Goal: Information Seeking & Learning: Learn about a topic

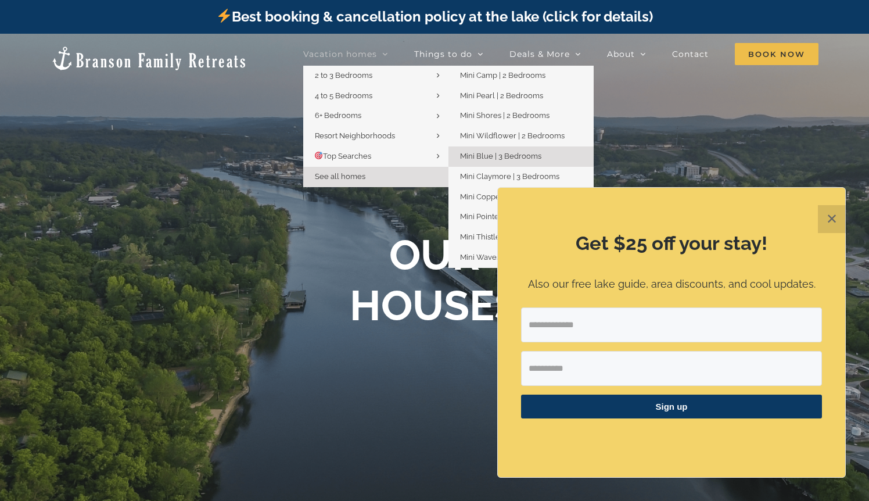
click at [460, 160] on span "Mini Blue | 3 Bedrooms" at bounding box center [500, 156] width 81 height 9
click at [460, 181] on span "Mini Claymore | 3 Bedrooms" at bounding box center [509, 176] width 99 height 9
click at [460, 196] on span "Mini Copper | 3 Bedrooms" at bounding box center [505, 196] width 91 height 9
click at [460, 212] on span "Mini Pointe | 3 Bedrooms" at bounding box center [503, 216] width 87 height 9
click at [460, 232] on span "Mini Thistle | 3 Bedrooms" at bounding box center [504, 236] width 88 height 9
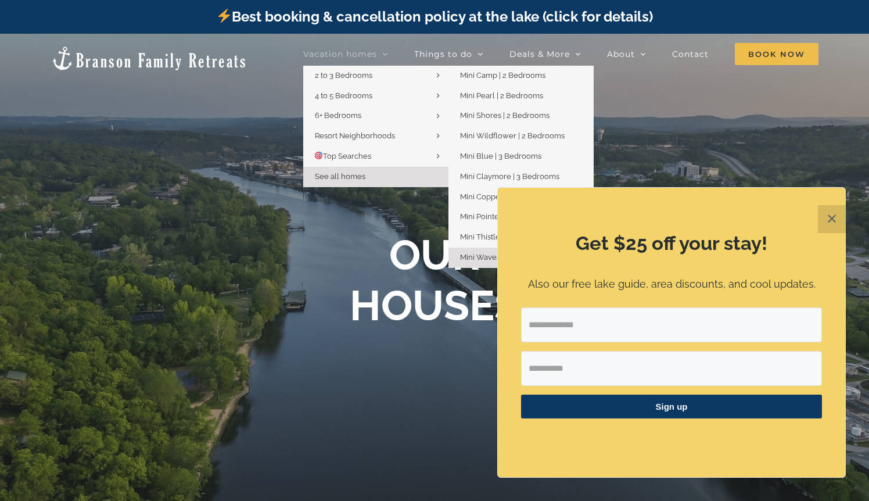
click at [460, 253] on span "Mini Waves | 3 Bedrooms" at bounding box center [504, 257] width 88 height 9
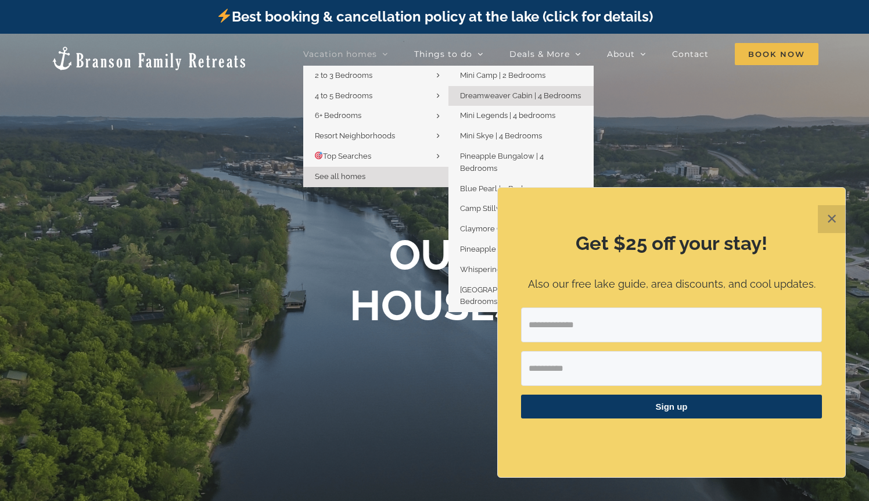
click at [460, 100] on span "Dreamweaver Cabin | 4 Bedrooms" at bounding box center [520, 95] width 121 height 9
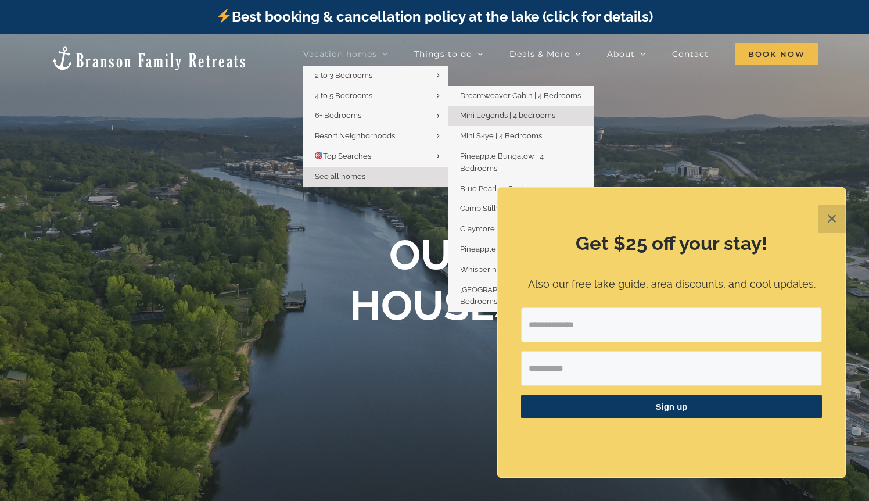
click at [460, 120] on span "Mini Legends | 4 bedrooms" at bounding box center [507, 115] width 95 height 9
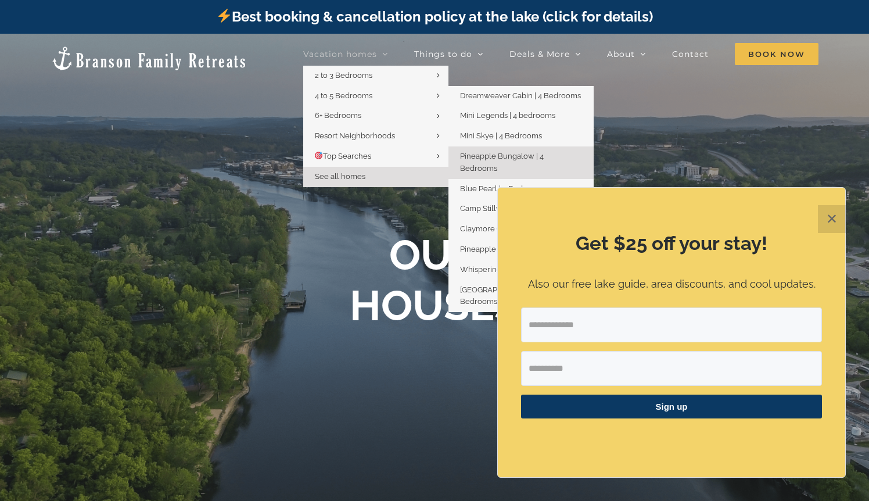
click at [460, 173] on span "Pineapple Bungalow | 4 Bedrooms" at bounding box center [502, 162] width 84 height 21
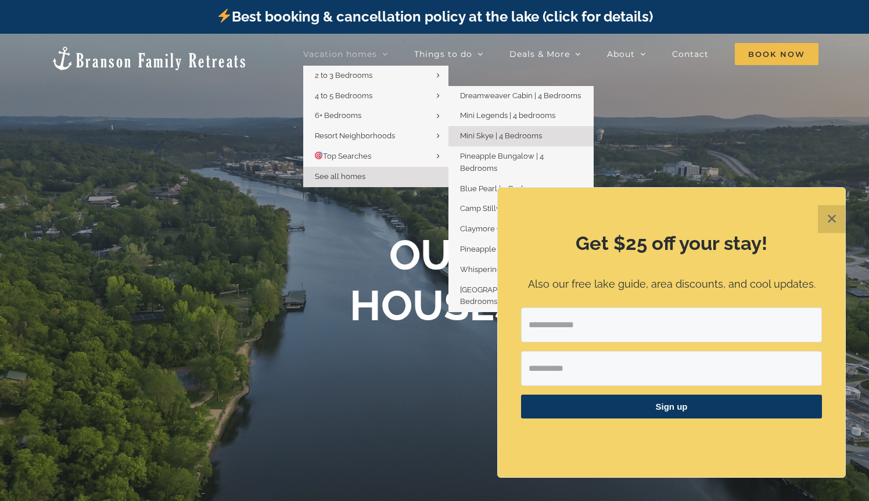
click at [460, 140] on span "Mini Skye | 4 Bedrooms" at bounding box center [501, 135] width 82 height 9
click at [460, 193] on span "Blue Pearl | 5 Bedrooms" at bounding box center [502, 188] width 85 height 9
click at [460, 213] on span "Camp Stillwater | 5 Bedrooms" at bounding box center [512, 208] width 105 height 9
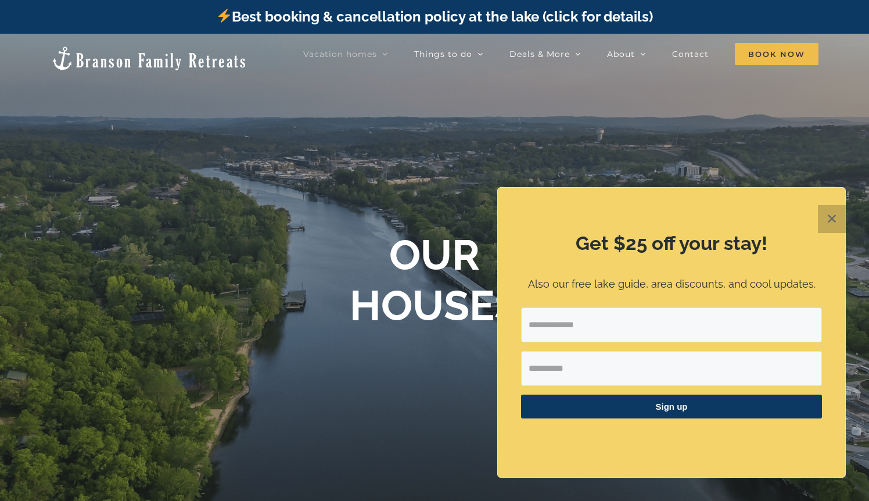
click at [829, 233] on button "✕" at bounding box center [832, 219] width 28 height 28
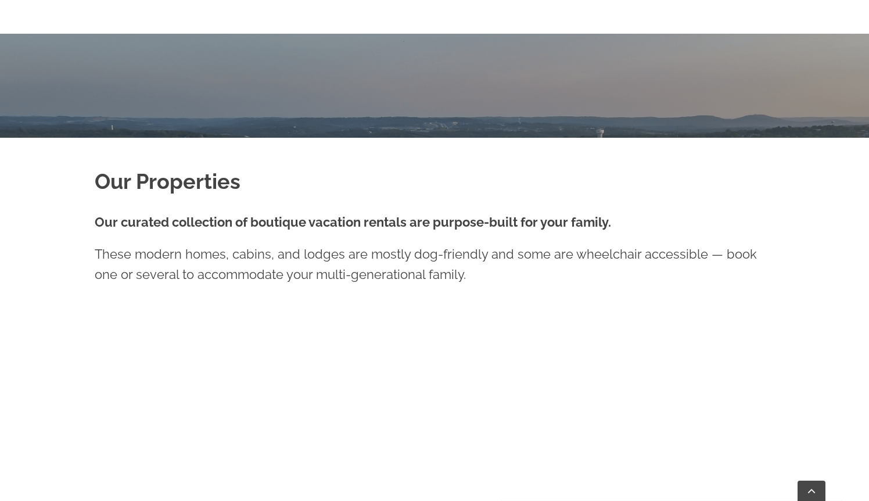
scroll to position [398, 0]
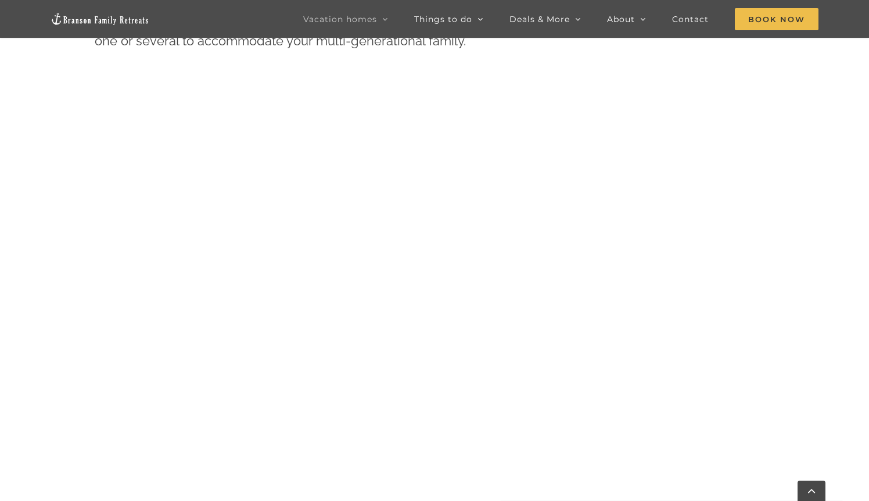
scroll to position [639, 0]
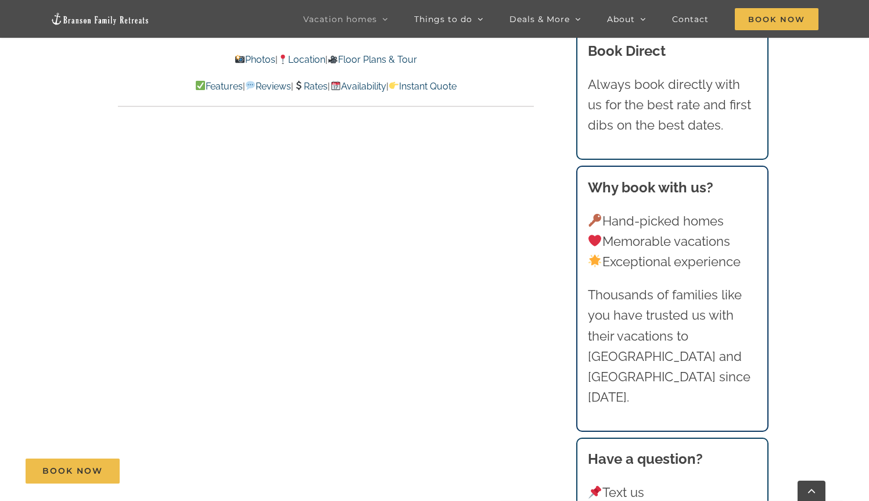
scroll to position [5945, 0]
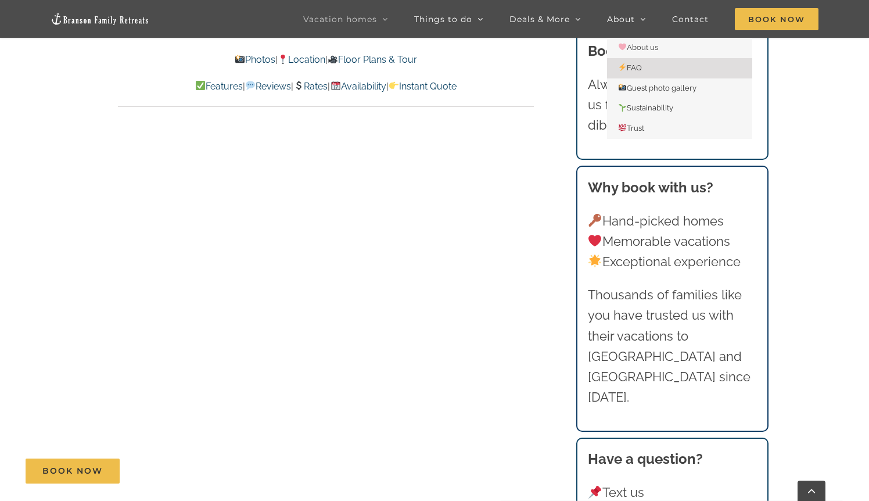
click at [635, 70] on span "FAQ" at bounding box center [631, 67] width 24 height 9
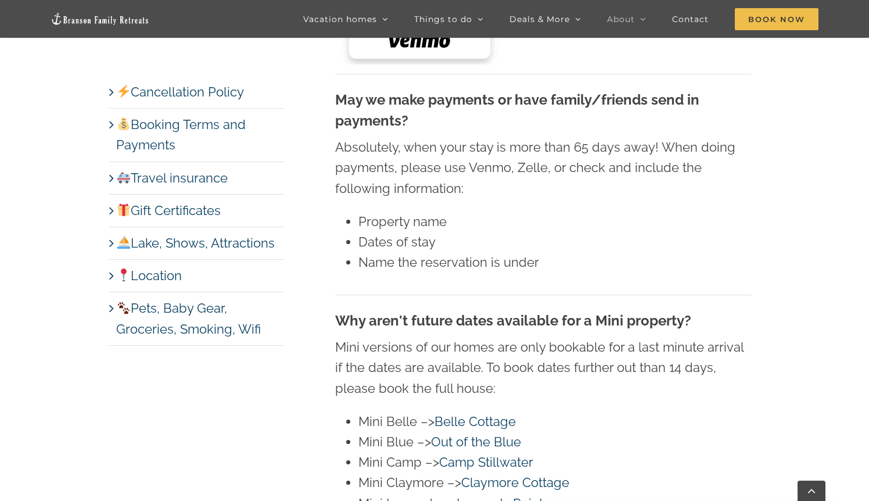
scroll to position [2551, 0]
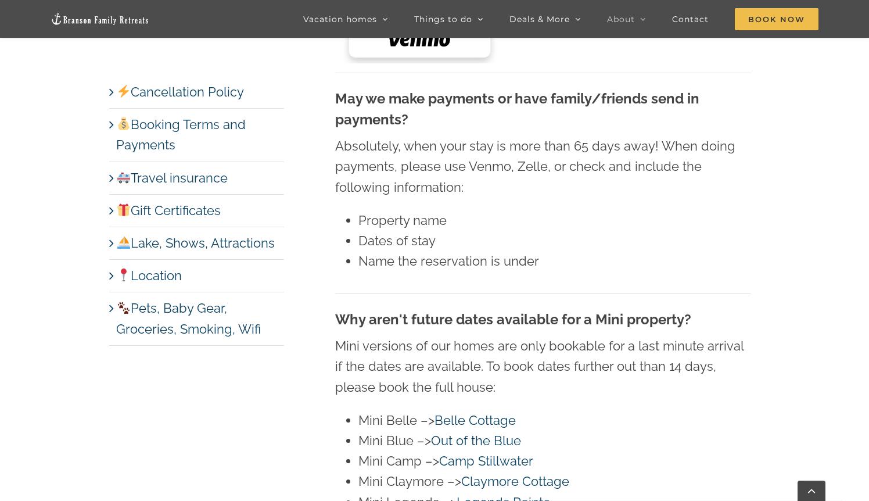
click at [173, 308] on link "Pets, Baby Gear, Groceries, Smoking, Wifi" at bounding box center [188, 317] width 145 height 35
